Goal: Information Seeking & Learning: Find specific fact

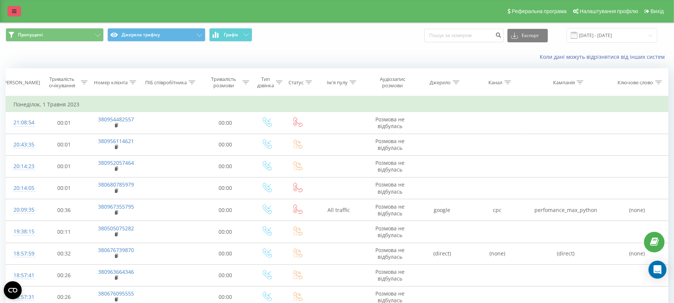
click at [12, 9] on icon at bounding box center [14, 11] width 4 height 5
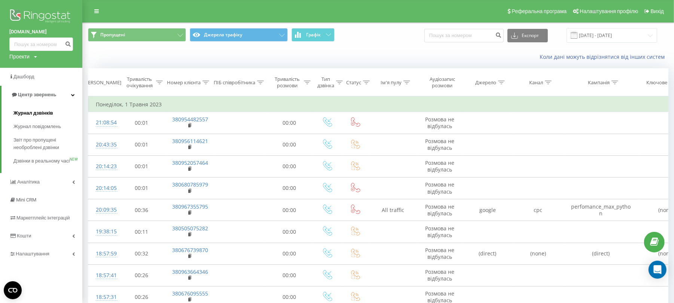
click at [39, 113] on span "Журнал дзвінків" at bounding box center [33, 112] width 40 height 7
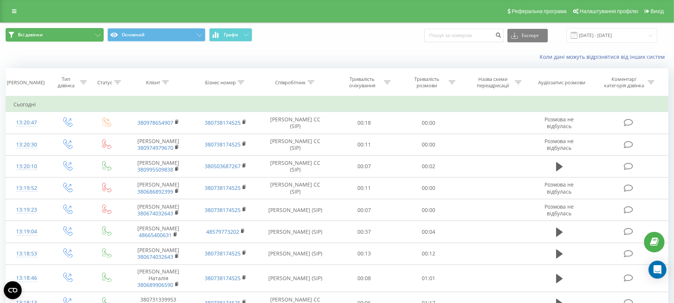
click at [69, 34] on button "Всі дзвінки" at bounding box center [55, 34] width 98 height 13
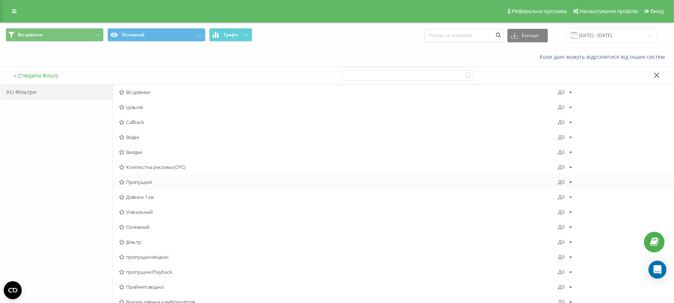
click at [149, 184] on span "Пропущені" at bounding box center [338, 181] width 439 height 5
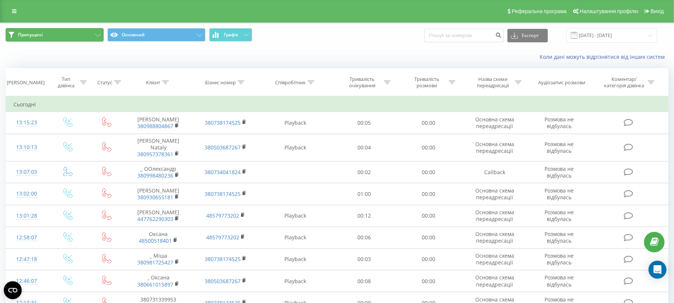
click at [60, 37] on button "Пропущені" at bounding box center [55, 34] width 98 height 13
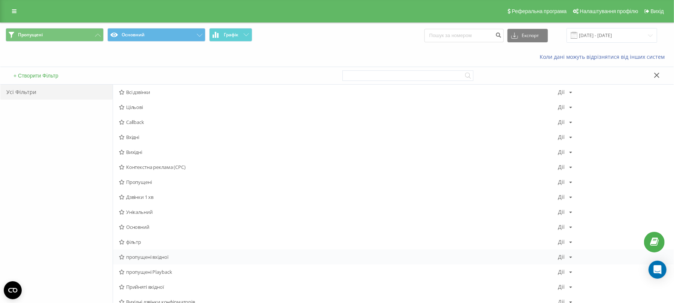
click at [159, 261] on div "пропущені вхідної Дії Редагувати Копіювати Видалити За замовчуванням Поділитися" at bounding box center [393, 256] width 560 height 15
click at [156, 261] on div "пропущені вхідної Дії Редагувати Копіювати Видалити За замовчуванням Поділитися" at bounding box center [393, 256] width 560 height 15
click at [156, 252] on div "пропущені вхідної Дії Редагувати Копіювати Видалити За замовчуванням Поділитися" at bounding box center [393, 256] width 560 height 15
click at [156, 258] on span "пропущені вхідної" at bounding box center [338, 256] width 439 height 5
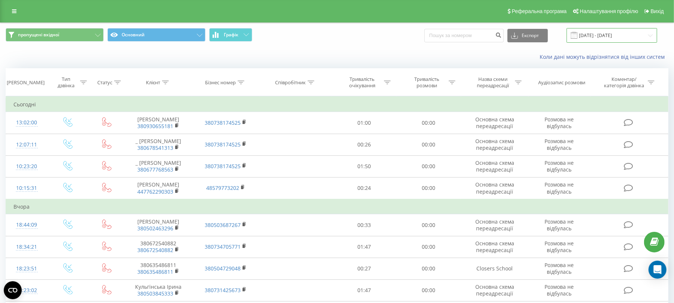
click at [594, 33] on input "19.08.2025 - 19.09.2025" at bounding box center [611, 35] width 91 height 15
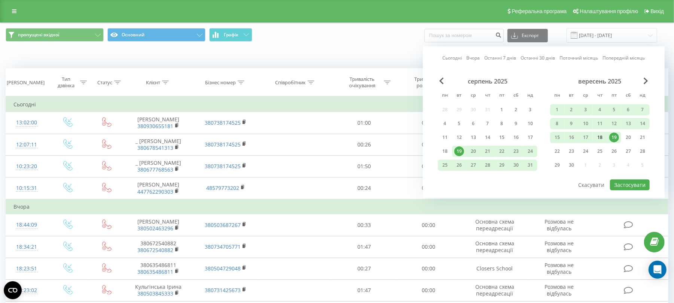
click at [602, 133] on div "18" at bounding box center [600, 137] width 10 height 10
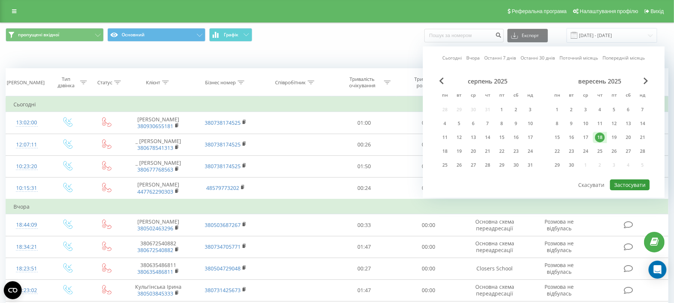
click at [633, 183] on button "Застосувати" at bounding box center [630, 184] width 40 height 11
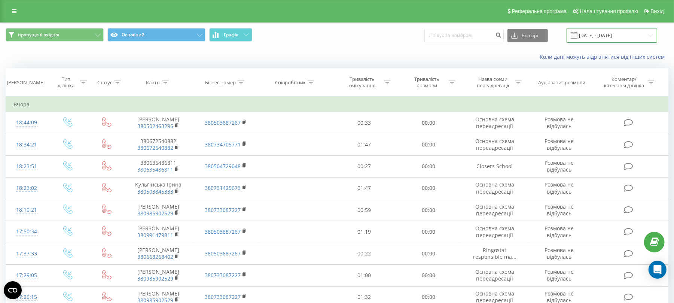
click at [626, 34] on input "18.09.2025 - 18.09.2025" at bounding box center [611, 35] width 91 height 15
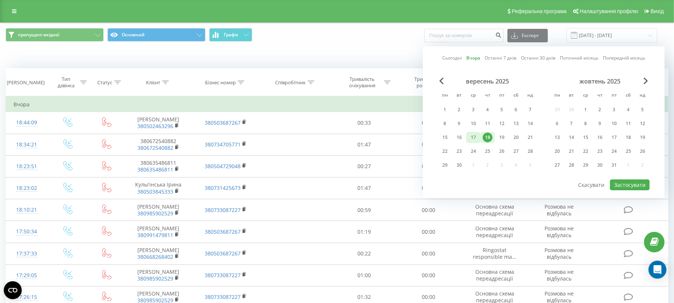
click at [476, 138] on div "17" at bounding box center [473, 137] width 10 height 10
click at [624, 184] on button "Застосувати" at bounding box center [630, 184] width 40 height 11
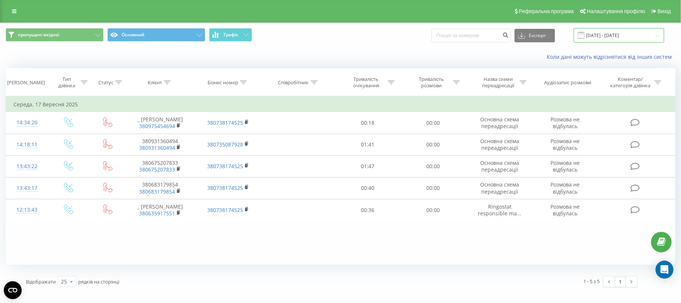
click at [623, 35] on input "17.09.2025 - 17.09.2025" at bounding box center [619, 35] width 91 height 15
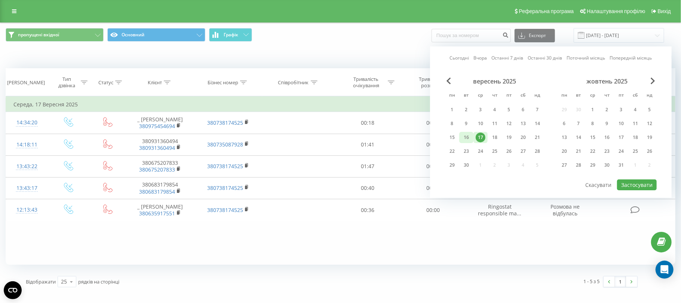
click at [466, 134] on div "16" at bounding box center [467, 137] width 10 height 10
click at [642, 181] on button "Застосувати" at bounding box center [637, 184] width 40 height 11
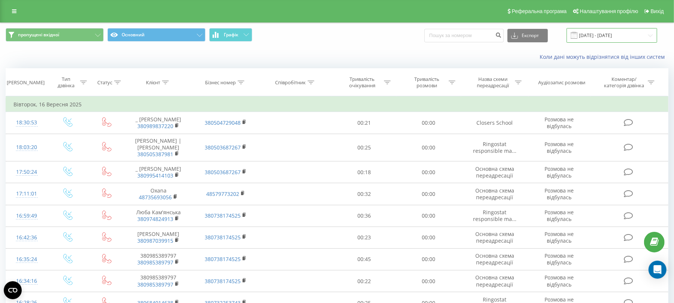
click at [596, 35] on input "16.09.2025 - 16.09.2025" at bounding box center [611, 35] width 91 height 15
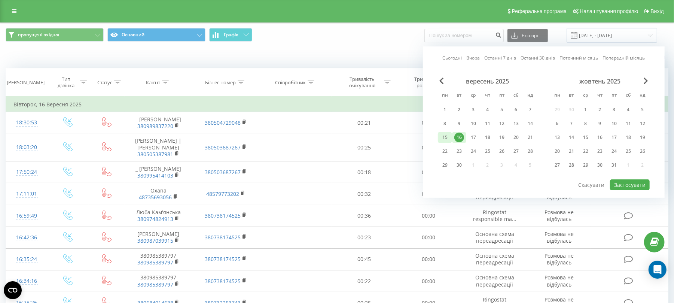
click at [439, 135] on div "15" at bounding box center [445, 137] width 14 height 11
click at [625, 189] on button "Застосувати" at bounding box center [630, 184] width 40 height 11
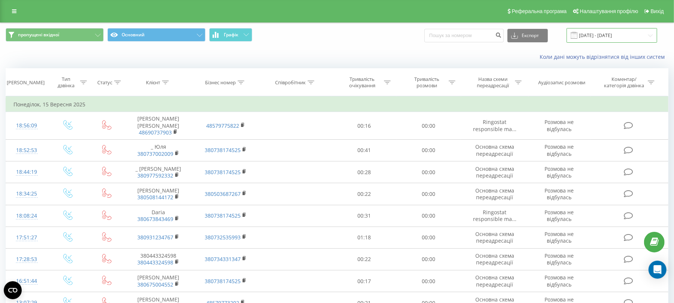
click at [607, 32] on input "15.09.2025 - 15.09.2025" at bounding box center [611, 35] width 91 height 15
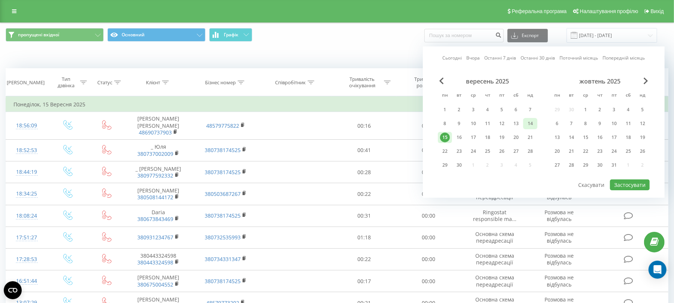
click at [530, 125] on div "14" at bounding box center [530, 124] width 10 height 10
click at [614, 182] on button "Застосувати" at bounding box center [630, 184] width 40 height 11
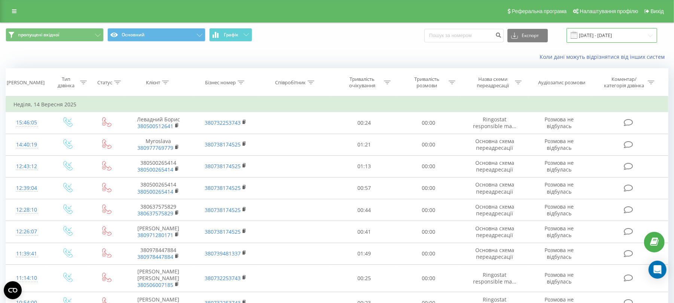
click at [595, 34] on input "14.09.2025 - 14.09.2025" at bounding box center [611, 35] width 91 height 15
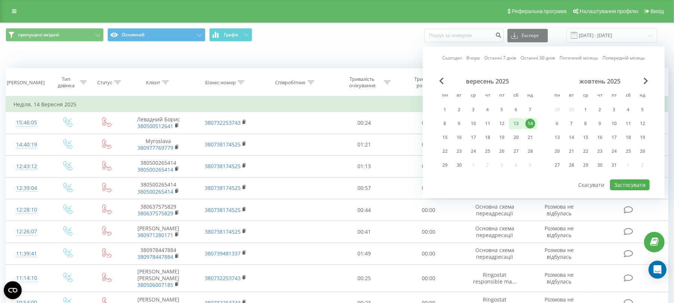
click at [513, 123] on div "13" at bounding box center [516, 124] width 10 height 10
click at [625, 187] on button "Застосувати" at bounding box center [630, 184] width 40 height 11
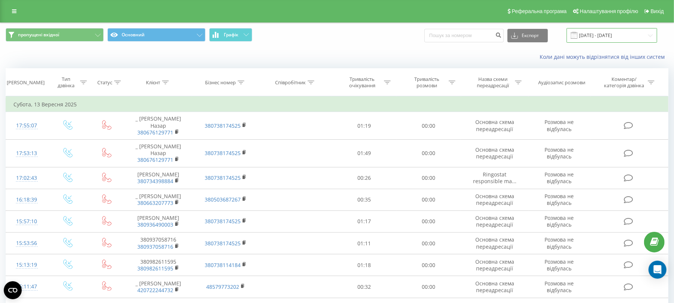
click at [627, 37] on input "13.09.2025 - 13.09.2025" at bounding box center [611, 35] width 91 height 15
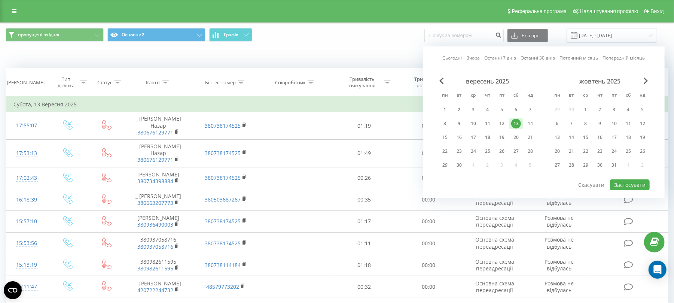
click at [509, 122] on div "13" at bounding box center [516, 123] width 14 height 11
click at [504, 120] on div "12" at bounding box center [502, 124] width 10 height 10
drag, startPoint x: 501, startPoint y: 121, endPoint x: 527, endPoint y: 144, distance: 34.8
click at [501, 122] on div "12" at bounding box center [502, 124] width 10 height 10
click at [625, 180] on button "Застосувати" at bounding box center [630, 184] width 40 height 11
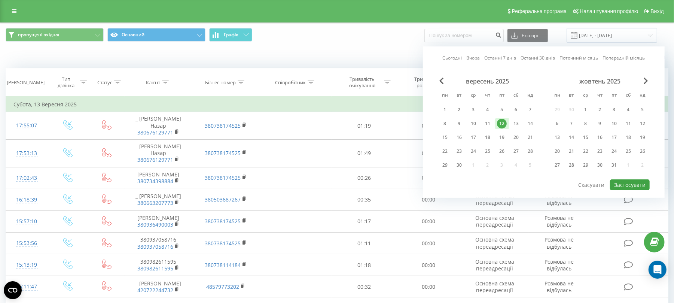
type input "12.09.2025 - 12.09.2025"
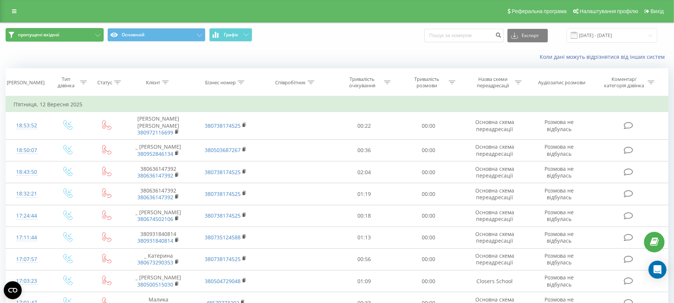
click at [53, 39] on button "пропущені вхідної" at bounding box center [55, 34] width 98 height 13
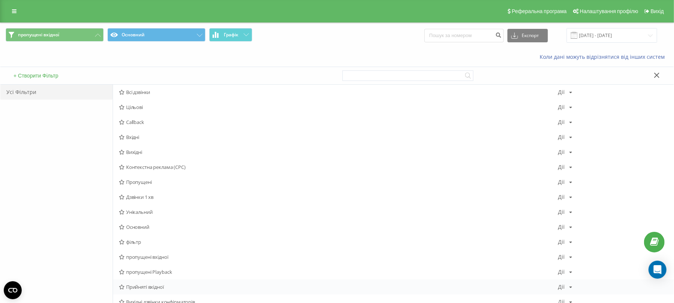
click at [160, 289] on span "Прийняті вхідної" at bounding box center [338, 286] width 439 height 5
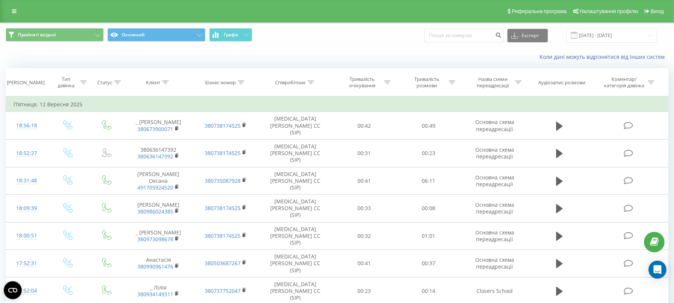
click at [311, 84] on div at bounding box center [310, 82] width 7 height 6
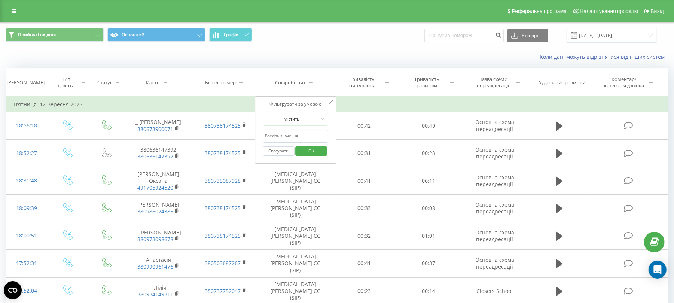
click at [300, 140] on input "text" at bounding box center [296, 135] width 66 height 13
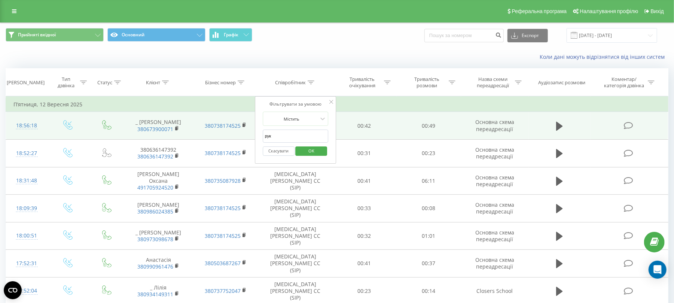
drag, startPoint x: 300, startPoint y: 138, endPoint x: 248, endPoint y: 133, distance: 52.6
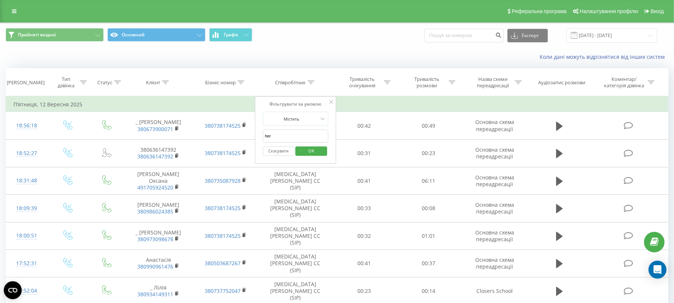
type input "her"
click at [309, 153] on span "OK" at bounding box center [311, 151] width 21 height 12
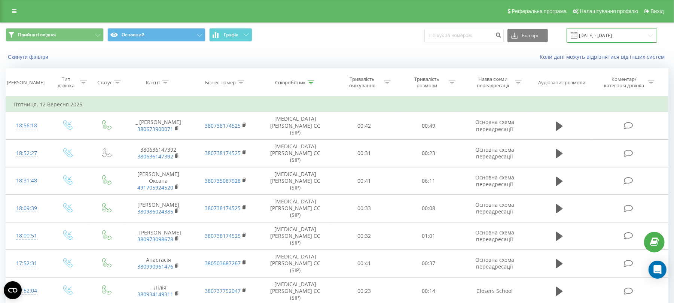
click at [592, 37] on input "12.09.2025 - 12.09.2025" at bounding box center [611, 35] width 91 height 15
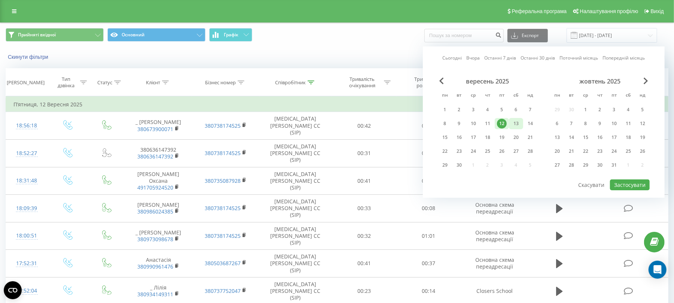
click at [513, 123] on div "13" at bounding box center [516, 124] width 10 height 10
click at [624, 184] on button "Застосувати" at bounding box center [630, 184] width 40 height 11
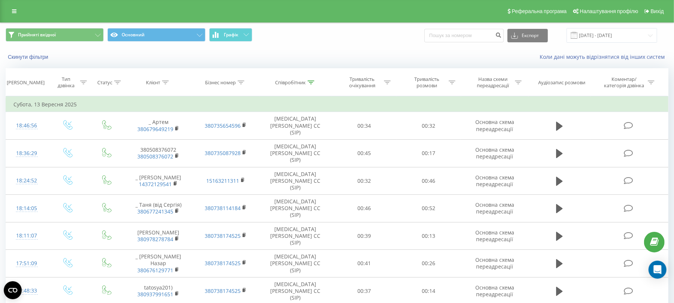
click at [590, 24] on div "Прийняті вхідної Основний Графік Експорт .csv .xls .xlsx 13.09.2025 - 13.09.2025" at bounding box center [336, 35] width 673 height 25
click at [591, 31] on input "13.09.2025 - 13.09.2025" at bounding box center [611, 35] width 91 height 15
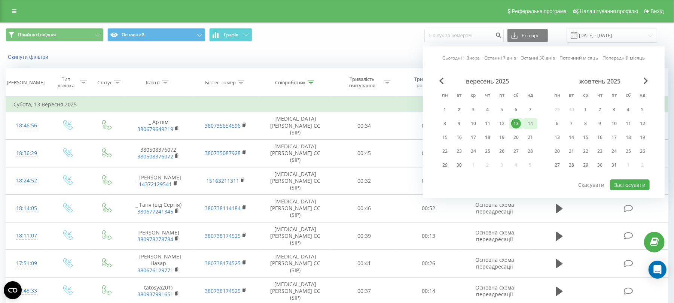
click at [528, 124] on div "14" at bounding box center [530, 124] width 10 height 10
click at [633, 186] on button "Застосувати" at bounding box center [630, 184] width 40 height 11
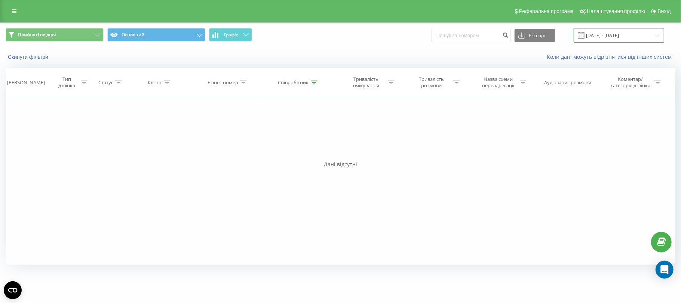
click at [635, 37] on input "14.09.2025 - 14.09.2025" at bounding box center [619, 35] width 91 height 15
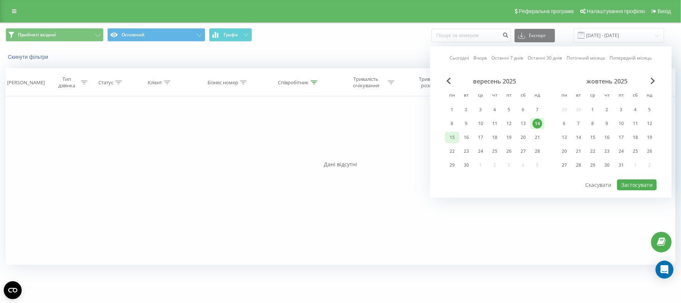
click at [453, 138] on div "15" at bounding box center [452, 137] width 10 height 10
click at [635, 180] on button "Застосувати" at bounding box center [637, 184] width 40 height 11
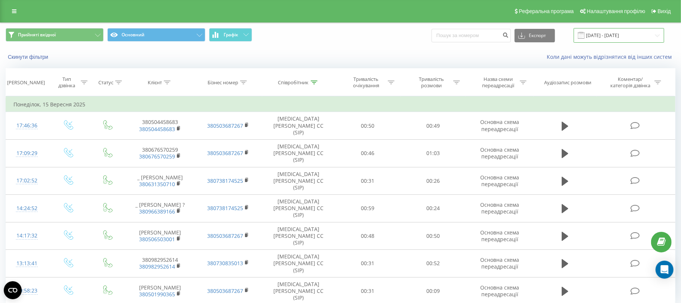
click at [602, 35] on input "15.09.2025 - 15.09.2025" at bounding box center [619, 35] width 91 height 15
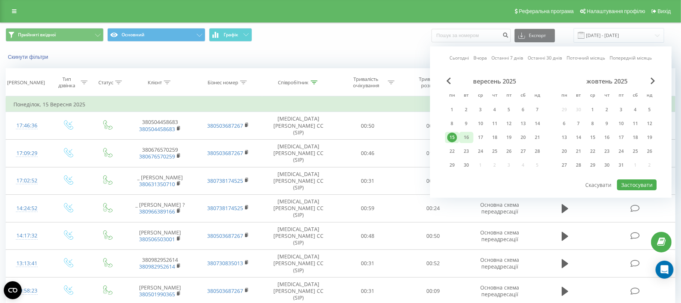
click at [467, 138] on div "16" at bounding box center [467, 137] width 10 height 10
click at [642, 184] on button "Застосувати" at bounding box center [637, 184] width 40 height 11
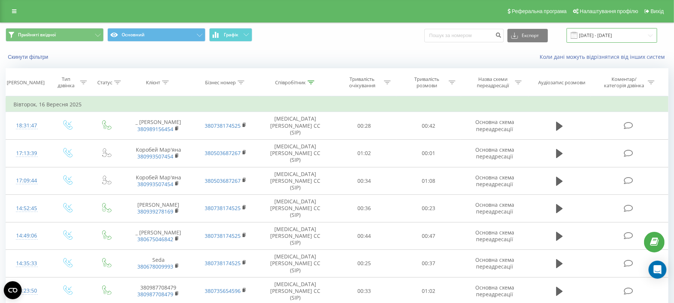
click at [602, 35] on input "16.09.2025 - 16.09.2025" at bounding box center [611, 35] width 91 height 15
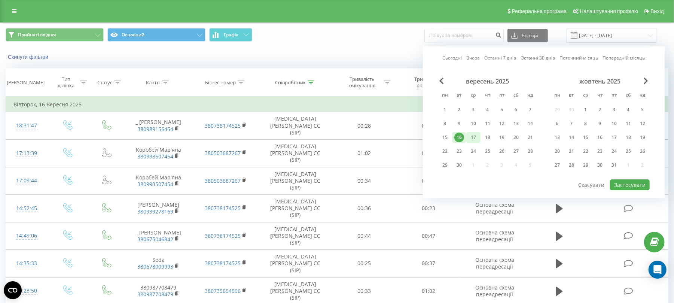
click at [477, 135] on div "17" at bounding box center [473, 137] width 10 height 10
click at [620, 181] on button "Застосувати" at bounding box center [630, 184] width 40 height 11
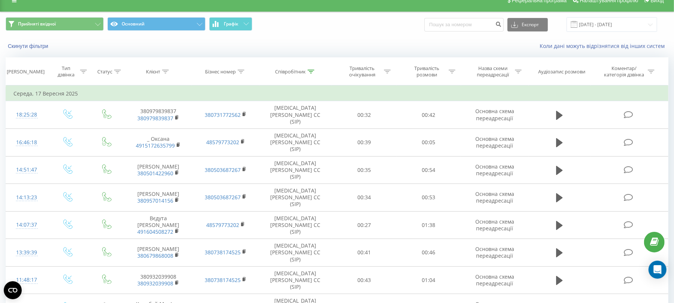
scroll to position [13, 0]
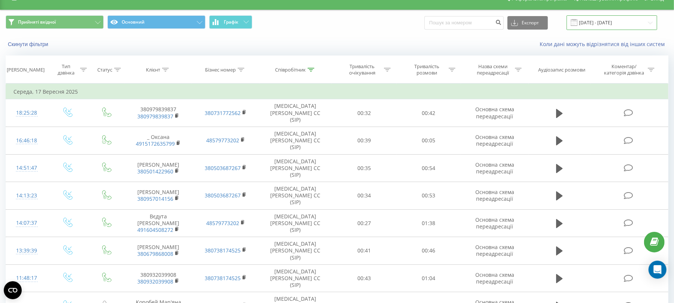
click at [594, 20] on input "17.09.2025 - 17.09.2025" at bounding box center [611, 22] width 91 height 15
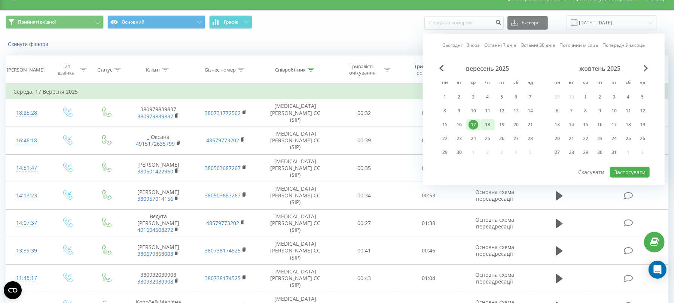
click at [483, 121] on div "18" at bounding box center [488, 125] width 10 height 10
click at [637, 171] on button "Застосувати" at bounding box center [630, 171] width 40 height 11
type input "18.09.2025 - 18.09.2025"
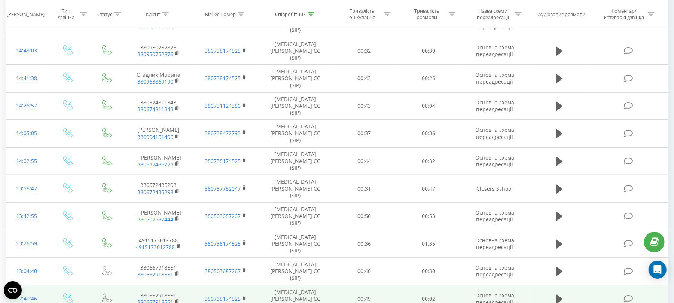
scroll to position [391, 0]
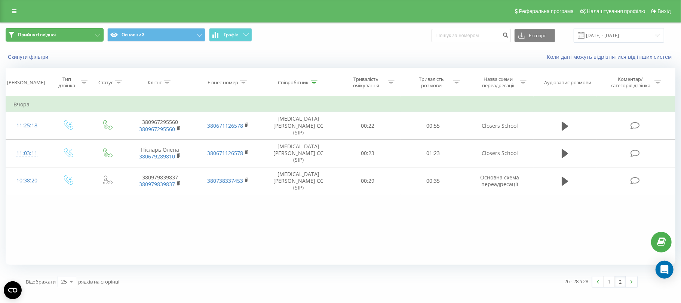
click at [61, 38] on button "Прийняті вхідної" at bounding box center [55, 34] width 98 height 13
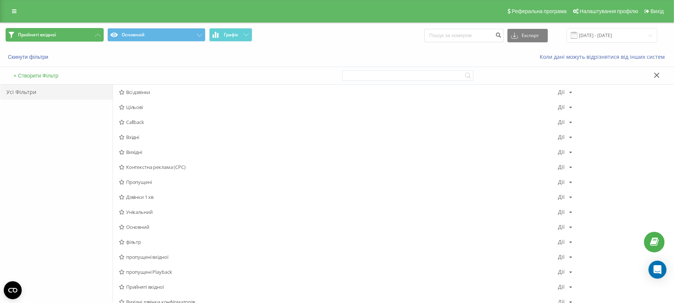
click at [65, 37] on button "Прийняті вхідної" at bounding box center [55, 34] width 98 height 13
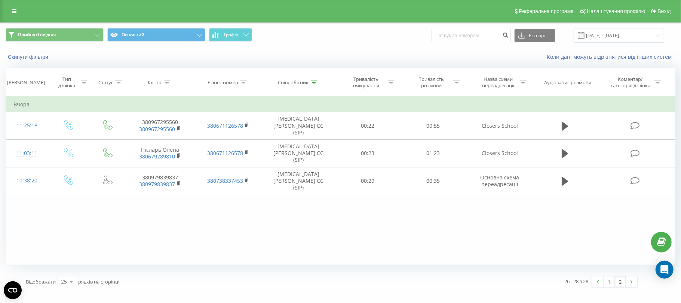
click at [316, 83] on icon at bounding box center [314, 82] width 7 height 4
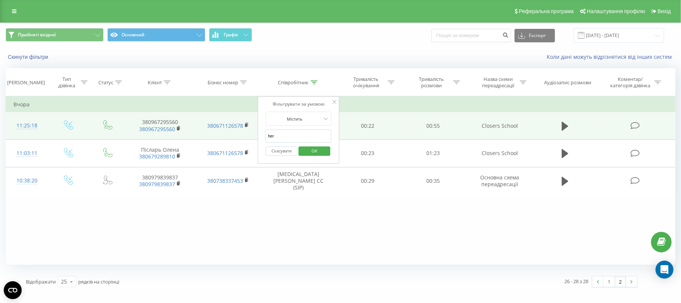
drag, startPoint x: 279, startPoint y: 135, endPoint x: 255, endPoint y: 128, distance: 25.1
click at [255, 128] on table "Фільтрувати за умовою Дорівнює Введіть значення Скасувати OK Фільтрувати за умо…" at bounding box center [341, 145] width 670 height 98
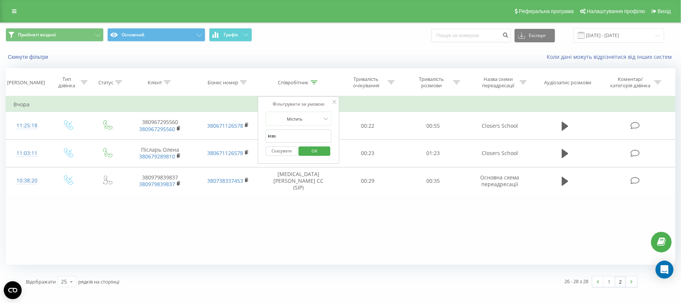
type input "kras"
click at [315, 153] on span "OK" at bounding box center [314, 151] width 21 height 12
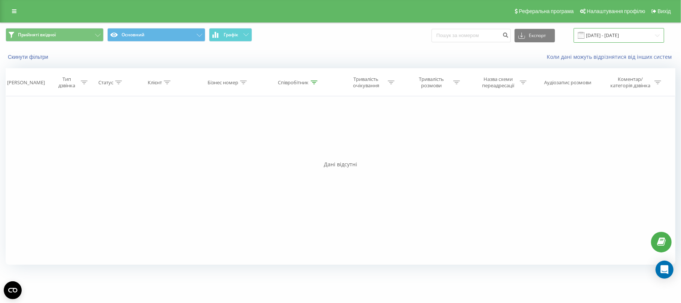
click at [596, 34] on input "18.09.2025 - 18.09.2025" at bounding box center [619, 35] width 91 height 15
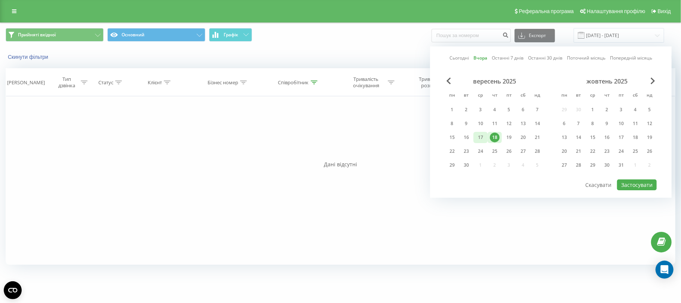
click at [484, 132] on div "17" at bounding box center [481, 137] width 10 height 10
click at [624, 183] on button "Застосувати" at bounding box center [637, 184] width 40 height 11
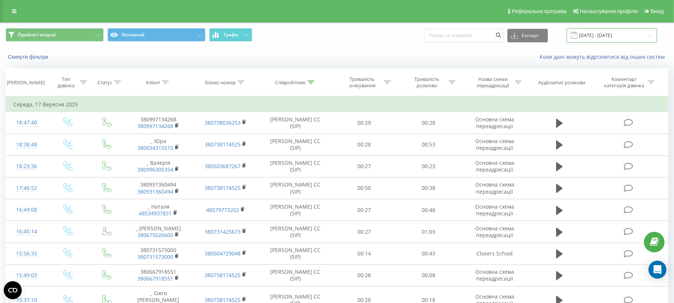
click at [611, 34] on input "17.09.2025 - 17.09.2025" at bounding box center [611, 35] width 91 height 15
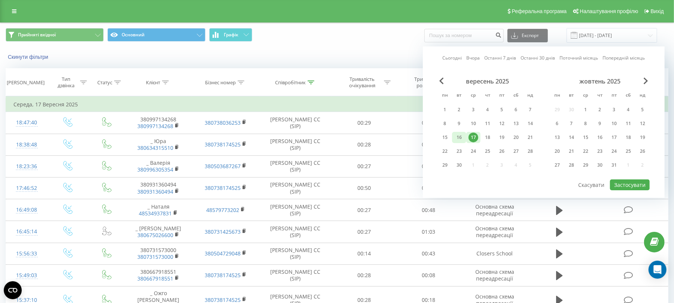
click at [461, 138] on div "16" at bounding box center [459, 137] width 10 height 10
click at [623, 182] on button "Застосувати" at bounding box center [630, 184] width 40 height 11
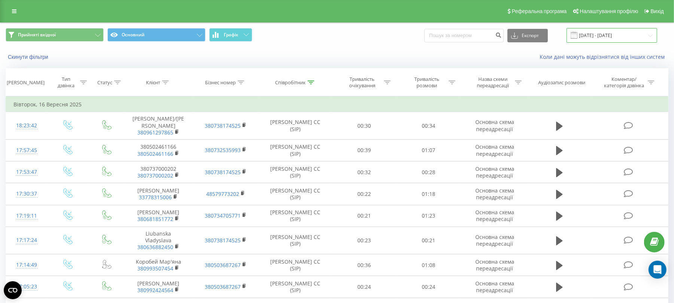
click at [596, 33] on input "16.09.2025 - 16.09.2025" at bounding box center [611, 35] width 91 height 15
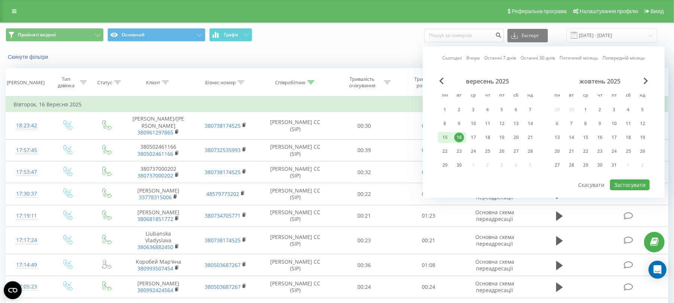
click at [446, 135] on div "15" at bounding box center [445, 137] width 10 height 10
click at [620, 182] on button "Застосувати" at bounding box center [630, 184] width 40 height 11
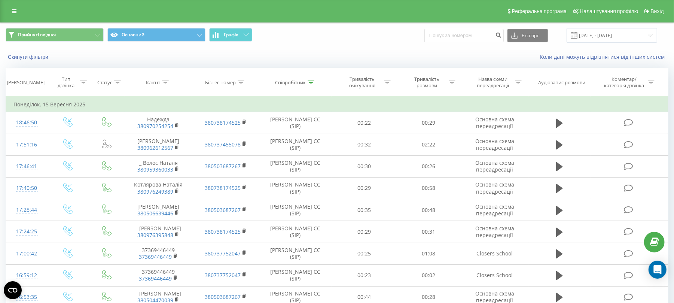
click at [610, 29] on div "Прийняті вхідної Основний Графік Експорт .csv .xls .xlsx 15.09.2025 - 15.09.2025" at bounding box center [336, 35] width 673 height 25
click at [594, 37] on input "15.09.2025 - 15.09.2025" at bounding box center [611, 35] width 91 height 15
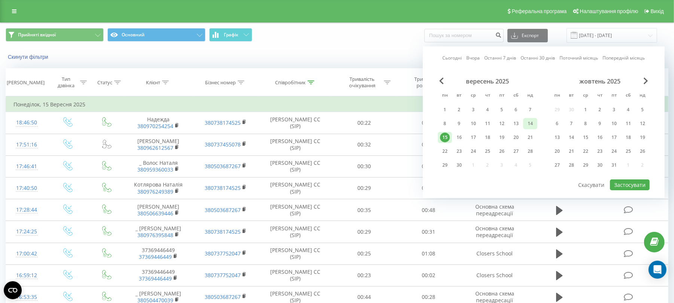
click at [532, 123] on div "14" at bounding box center [530, 124] width 10 height 10
click at [639, 180] on button "Застосувати" at bounding box center [630, 184] width 40 height 11
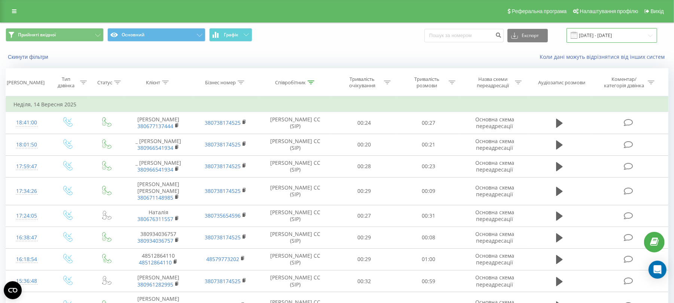
click at [614, 33] on input "14.09.2025 - 14.09.2025" at bounding box center [611, 35] width 91 height 15
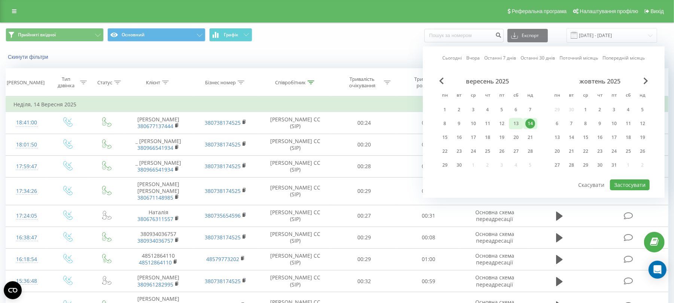
click at [520, 123] on div "13" at bounding box center [516, 124] width 10 height 10
click at [642, 185] on button "Застосувати" at bounding box center [630, 184] width 40 height 11
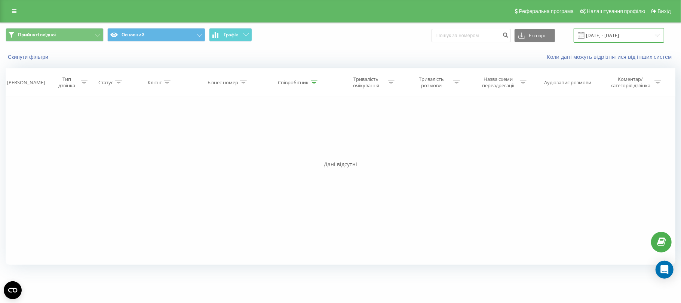
click at [624, 35] on input "13.09.2025 - 13.09.2025" at bounding box center [619, 35] width 91 height 15
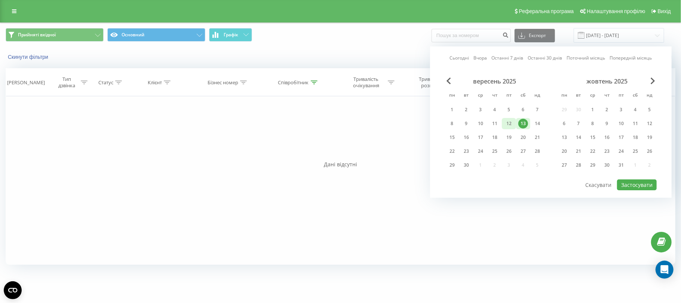
click at [509, 120] on div "12" at bounding box center [509, 124] width 10 height 10
click at [634, 182] on button "Застосувати" at bounding box center [637, 184] width 40 height 11
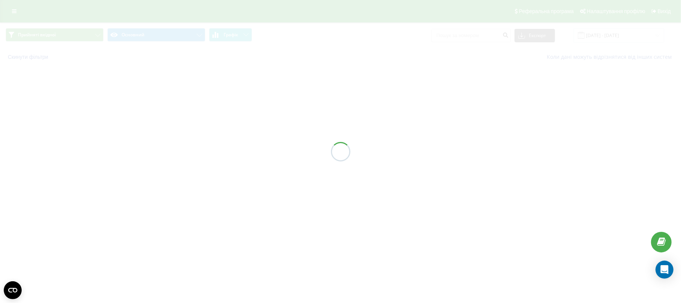
type input "12.09.2025 - 12.09.2025"
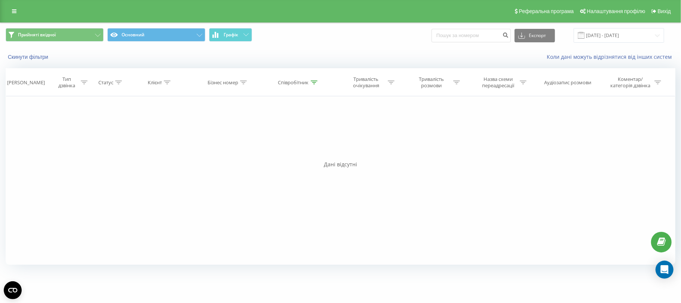
click at [11, 17] on div "Реферальна програма Налаштування профілю Вихід" at bounding box center [340, 11] width 681 height 22
click at [11, 10] on link at bounding box center [13, 11] width 13 height 10
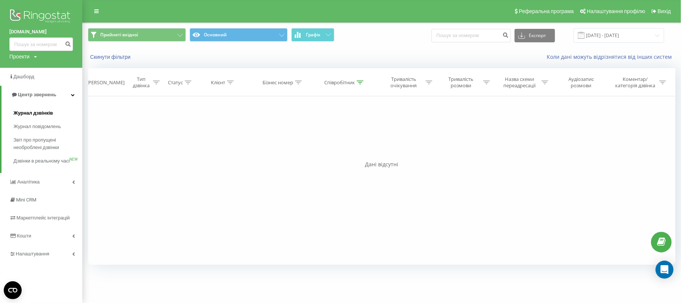
click at [40, 112] on span "Журнал дзвінків" at bounding box center [33, 112] width 40 height 7
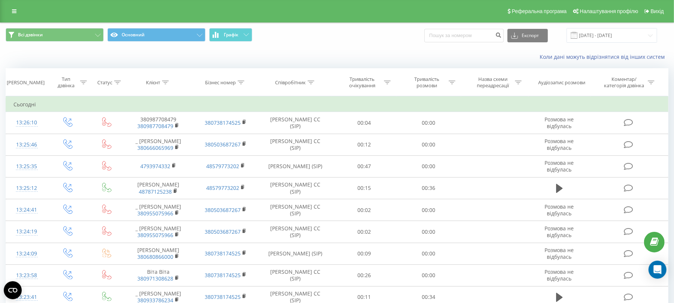
click at [312, 83] on icon at bounding box center [310, 82] width 7 height 4
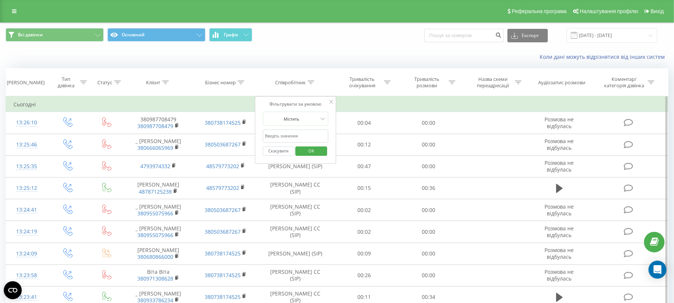
click at [304, 134] on input "text" at bounding box center [296, 135] width 66 height 13
type input "akim"
click button "OK" at bounding box center [312, 150] width 32 height 9
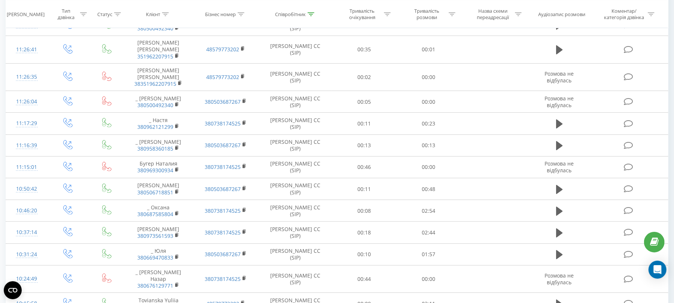
scroll to position [150, 0]
